Goal: Contribute content: Contribute content

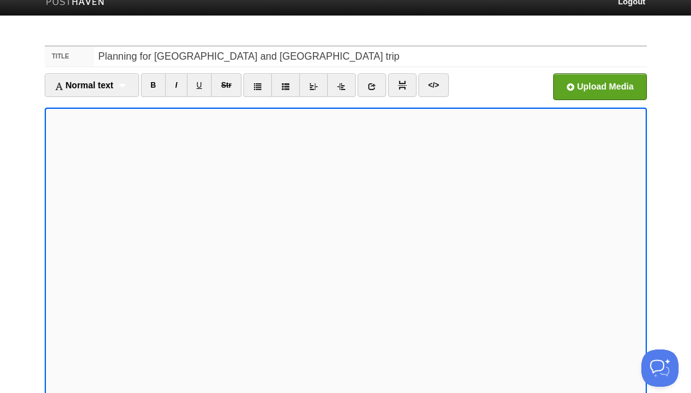
scroll to position [132, 0]
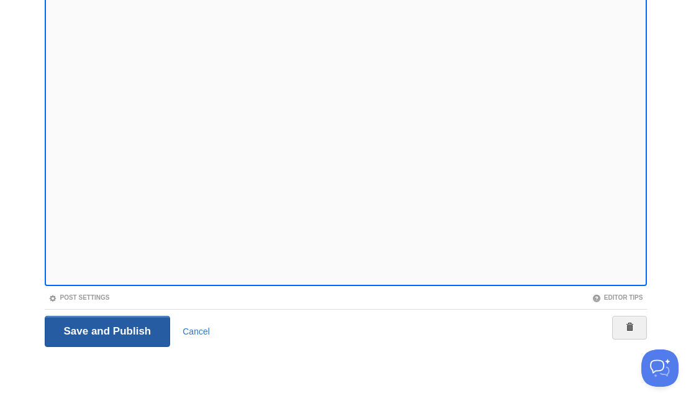
click at [94, 327] on input "Save and Publish" at bounding box center [108, 331] width 126 height 31
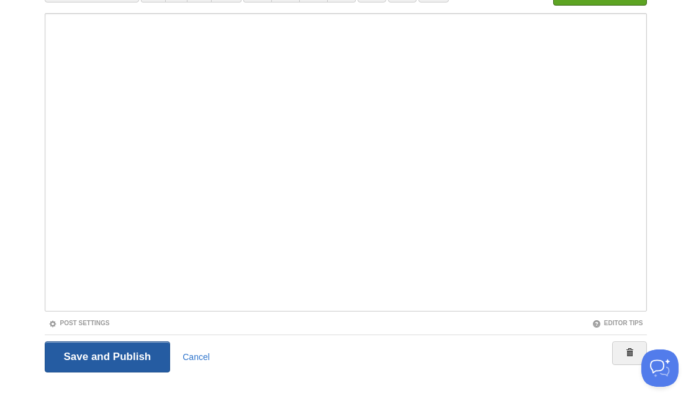
scroll to position [45, 0]
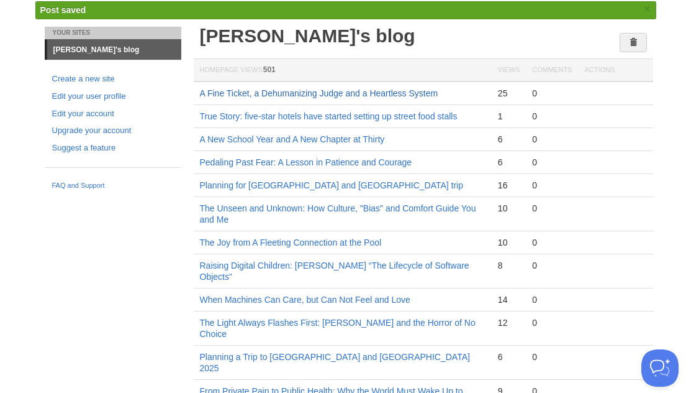
click at [311, 88] on link "A Fine Ticket, a Dehumanizing Judge and a Heartless System" at bounding box center [319, 93] width 239 height 10
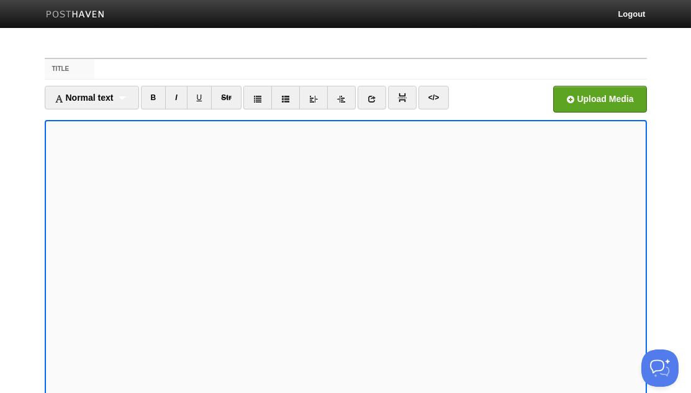
scroll to position [7, 0]
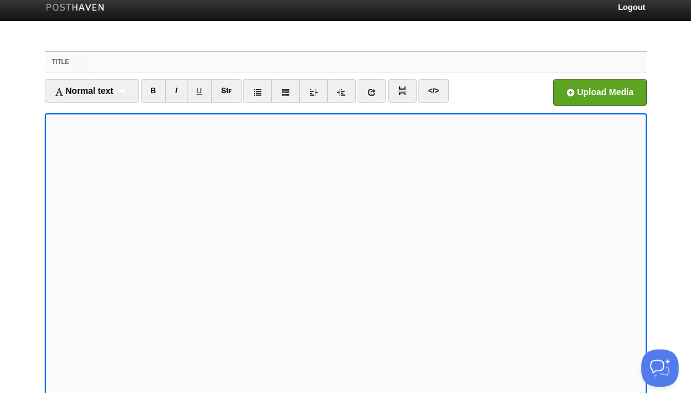
click at [109, 61] on input "Title" at bounding box center [370, 62] width 552 height 20
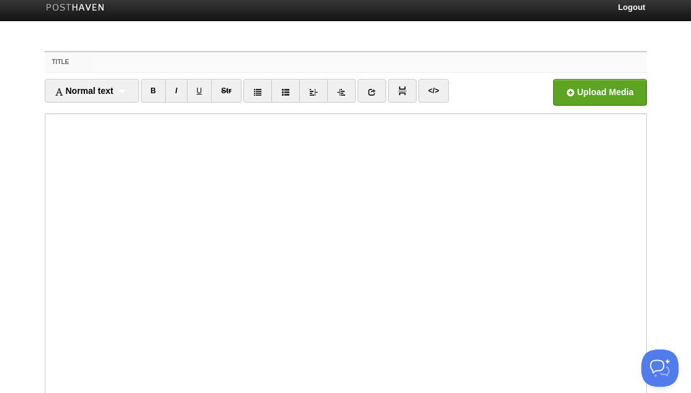
paste input "大美新疆美食之旅 (9/20-10/17)"
type input "大美新疆美食之旅 (9/20-10/17)"
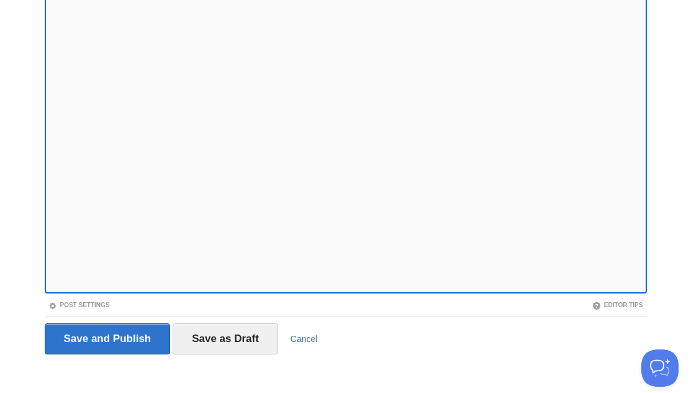
scroll to position [126, 0]
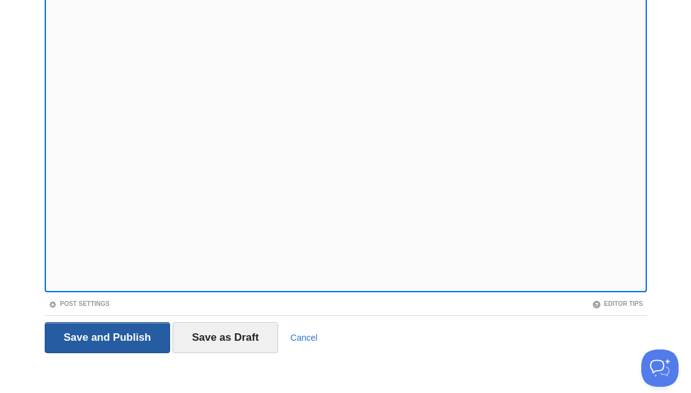
click at [89, 333] on input "Save and Publish" at bounding box center [108, 337] width 126 height 31
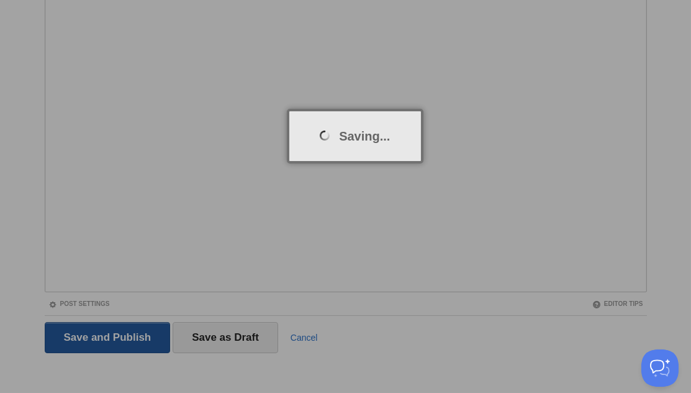
scroll to position [45, 0]
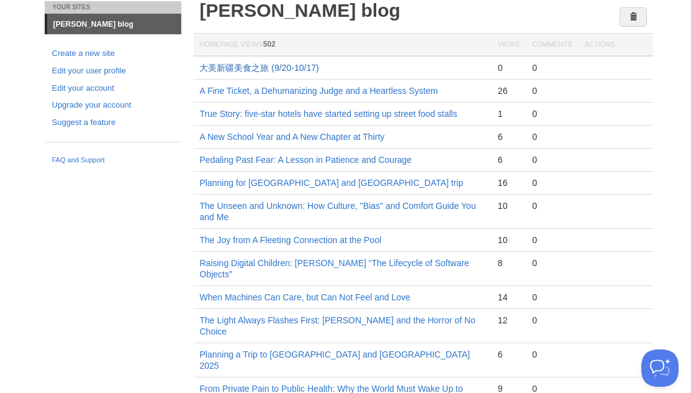
click at [242, 64] on link "大美新疆美食之旅 (9/20-10/17)" at bounding box center [259, 68] width 119 height 10
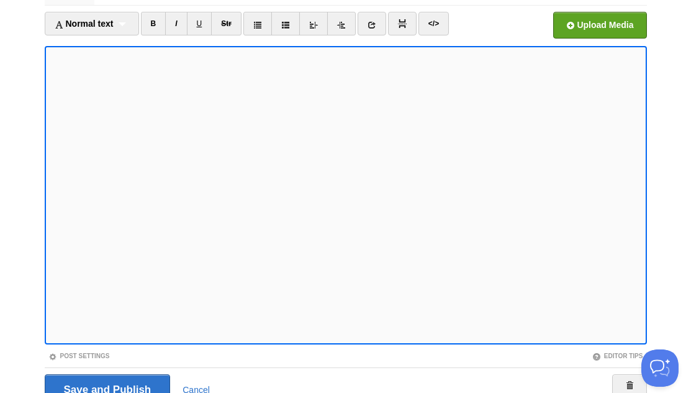
scroll to position [73, 0]
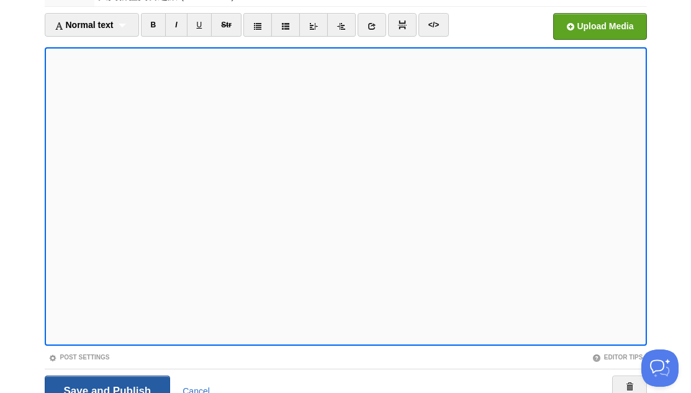
click at [93, 380] on input "Save and Publish" at bounding box center [108, 390] width 126 height 31
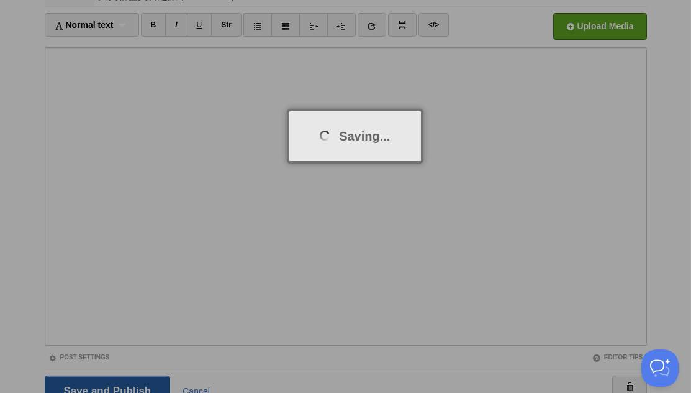
scroll to position [45, 0]
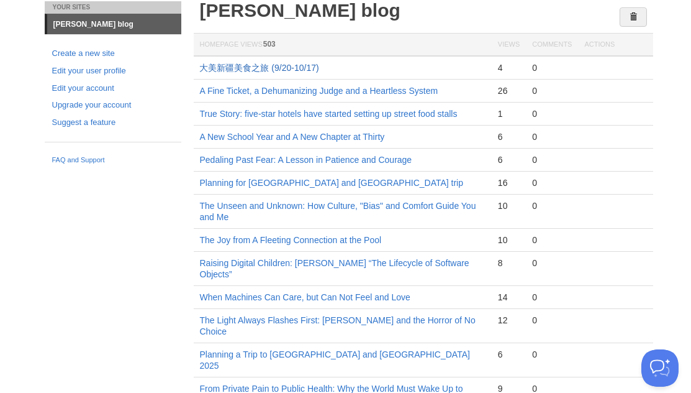
click at [224, 65] on link "大美新疆美食之旅 (9/20-10/17)" at bounding box center [259, 68] width 119 height 10
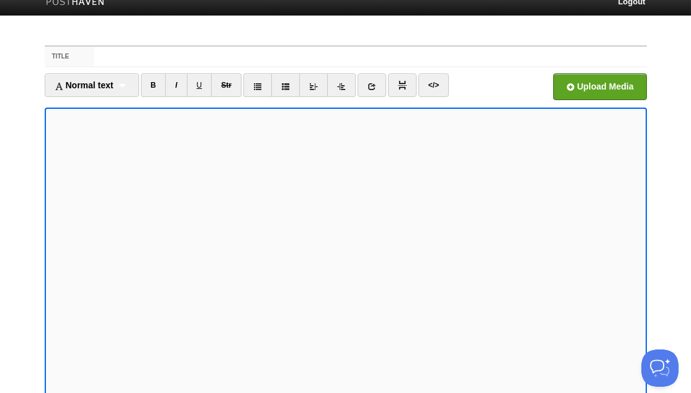
scroll to position [12, 0]
click at [196, 55] on input "Title" at bounding box center [370, 57] width 552 height 20
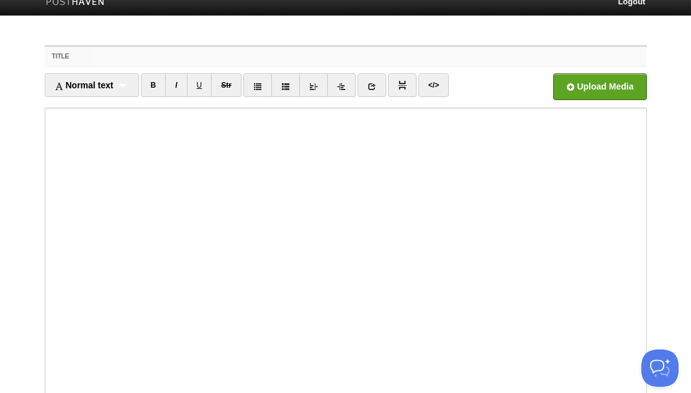
paste input "A Grand Xinjiang Food & Scenic Journey (9/20 – 10/17)"
click at [137, 53] on input "A Grand Xinjiang Food & Scenic Journey (9/20 – 10/17)" at bounding box center [370, 57] width 552 height 20
click at [209, 59] on input "Xinjiang Trip (9/20 – 10/17)" at bounding box center [370, 57] width 552 height 20
type input "Xinjiang Trip (9/20 – 10/17/2025)"
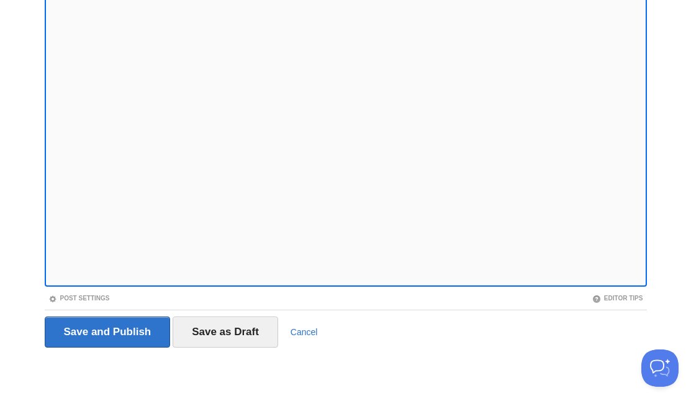
scroll to position [132, 0]
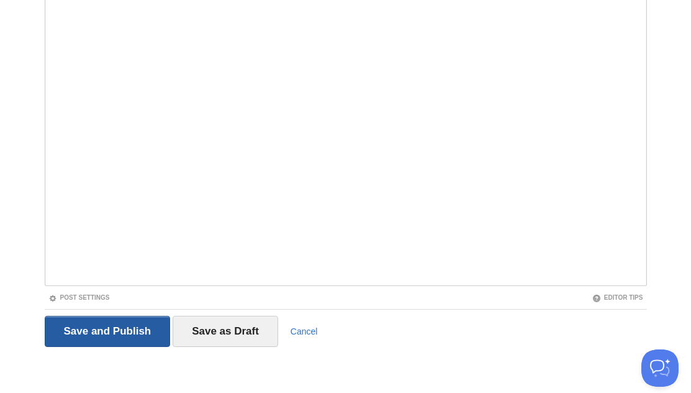
click at [118, 329] on input "Save and Publish" at bounding box center [108, 331] width 126 height 31
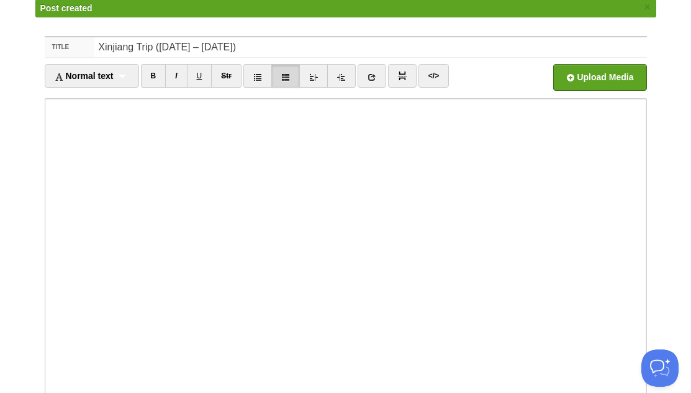
scroll to position [45, 0]
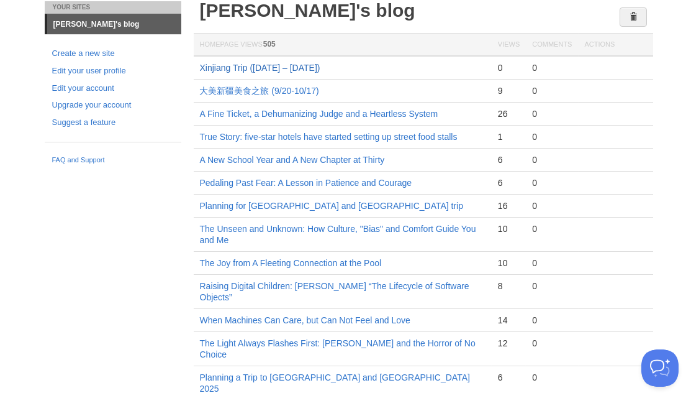
click at [220, 63] on link "Xinjiang Trip (9/20 – 10/17/2025)" at bounding box center [260, 68] width 121 height 10
click at [247, 86] on link "大美新疆美食之旅 (9/20-10/17)" at bounding box center [259, 91] width 119 height 10
click at [231, 66] on link "Xinjiang Trip (9/20 – 10/17/2025)" at bounding box center [260, 68] width 121 height 10
